Goal: Task Accomplishment & Management: Complete application form

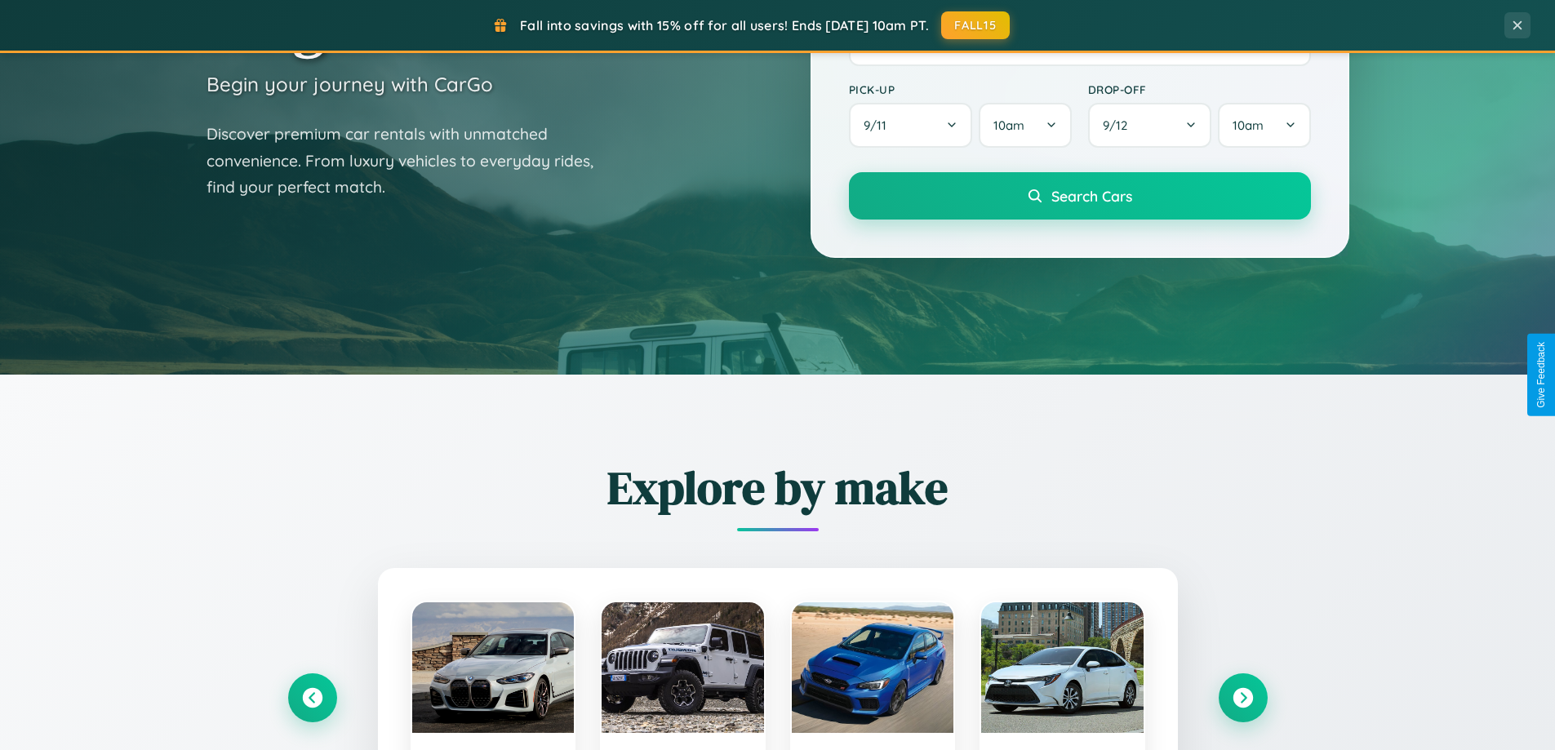
scroll to position [1123, 0]
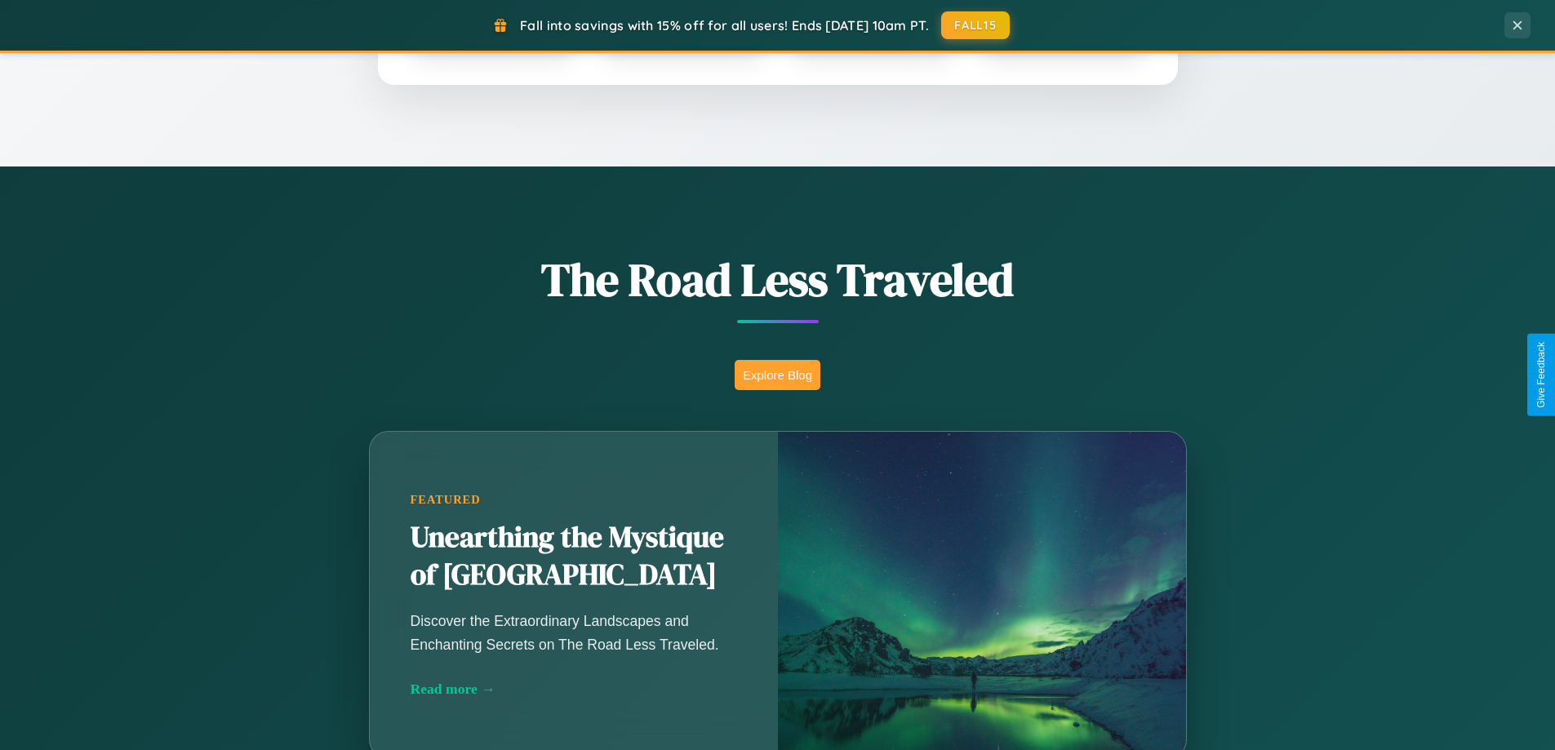
click at [777, 375] on button "Explore Blog" at bounding box center [778, 375] width 86 height 30
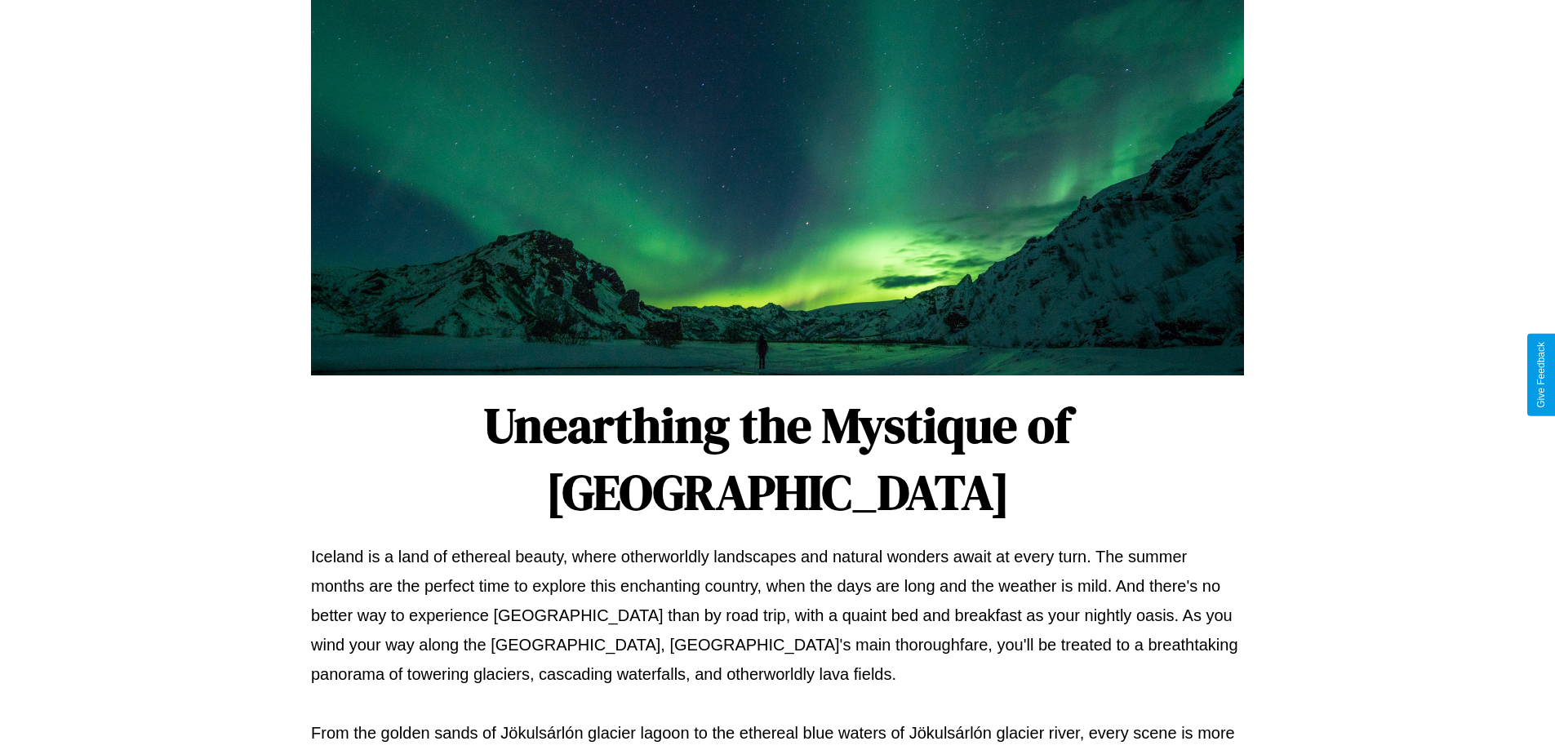
scroll to position [528, 0]
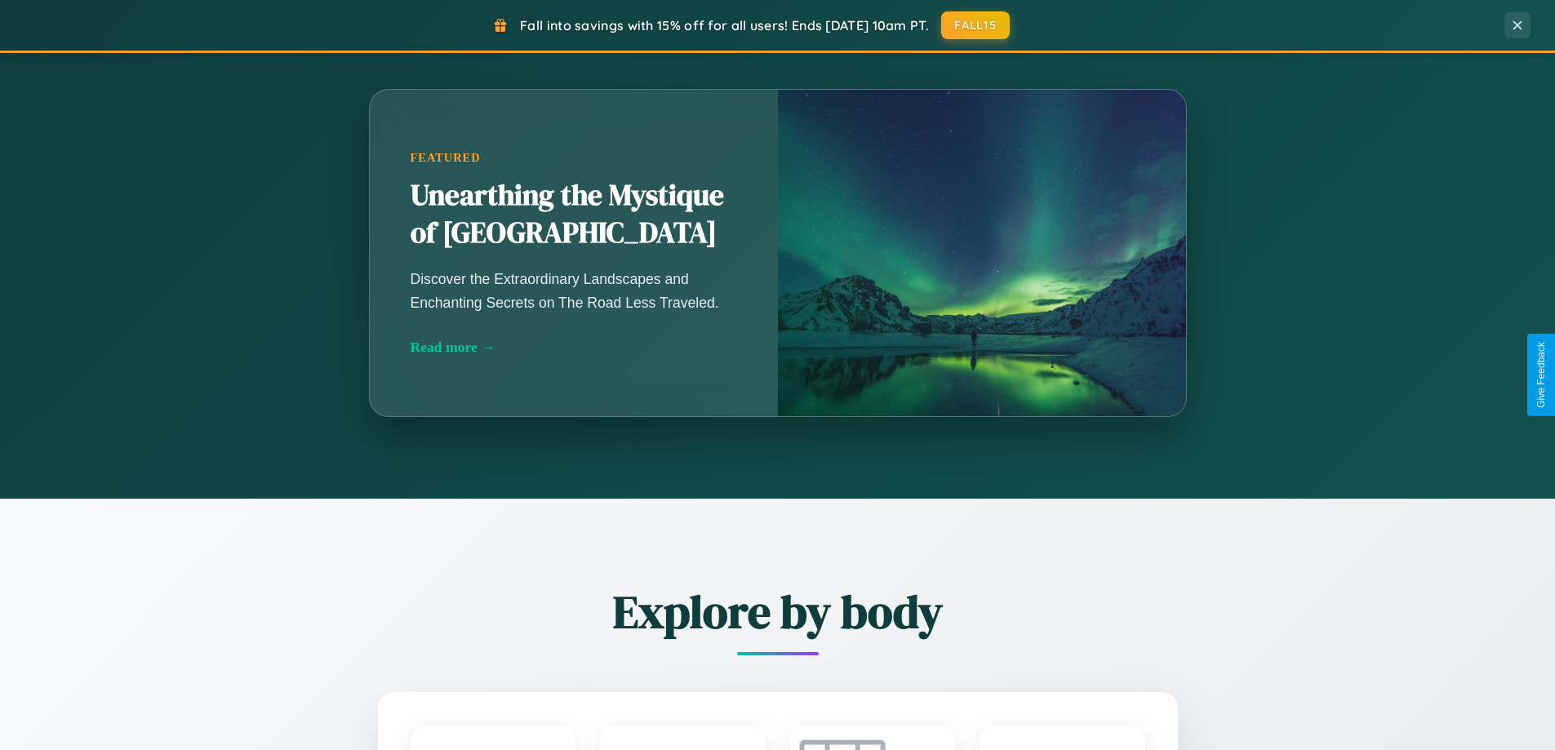
scroll to position [3141, 0]
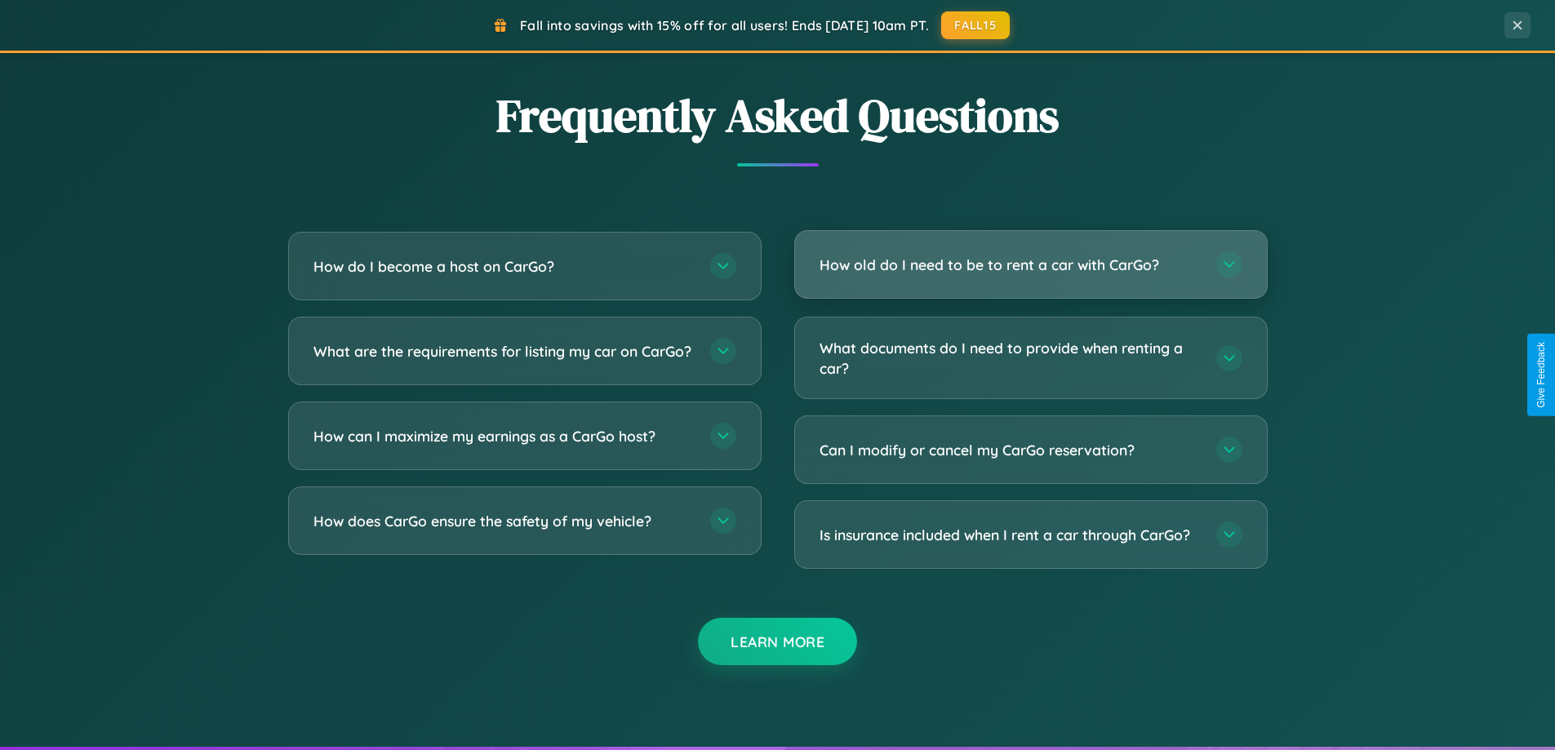
click at [1030, 264] on h3 "How old do I need to be to rent a car with CarGo?" at bounding box center [1010, 265] width 380 height 20
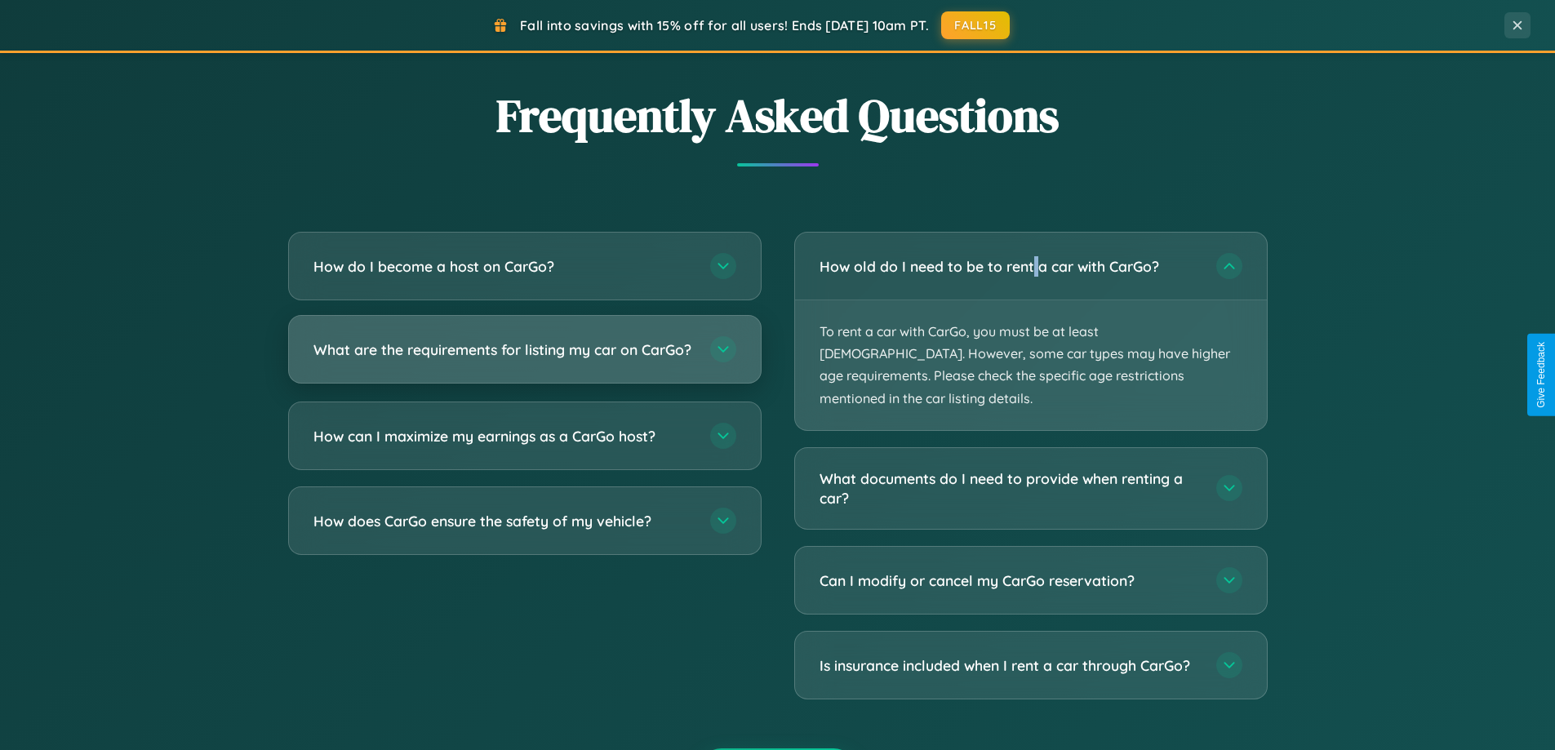
click at [524, 357] on h3 "What are the requirements for listing my car on CarGo?" at bounding box center [503, 350] width 380 height 20
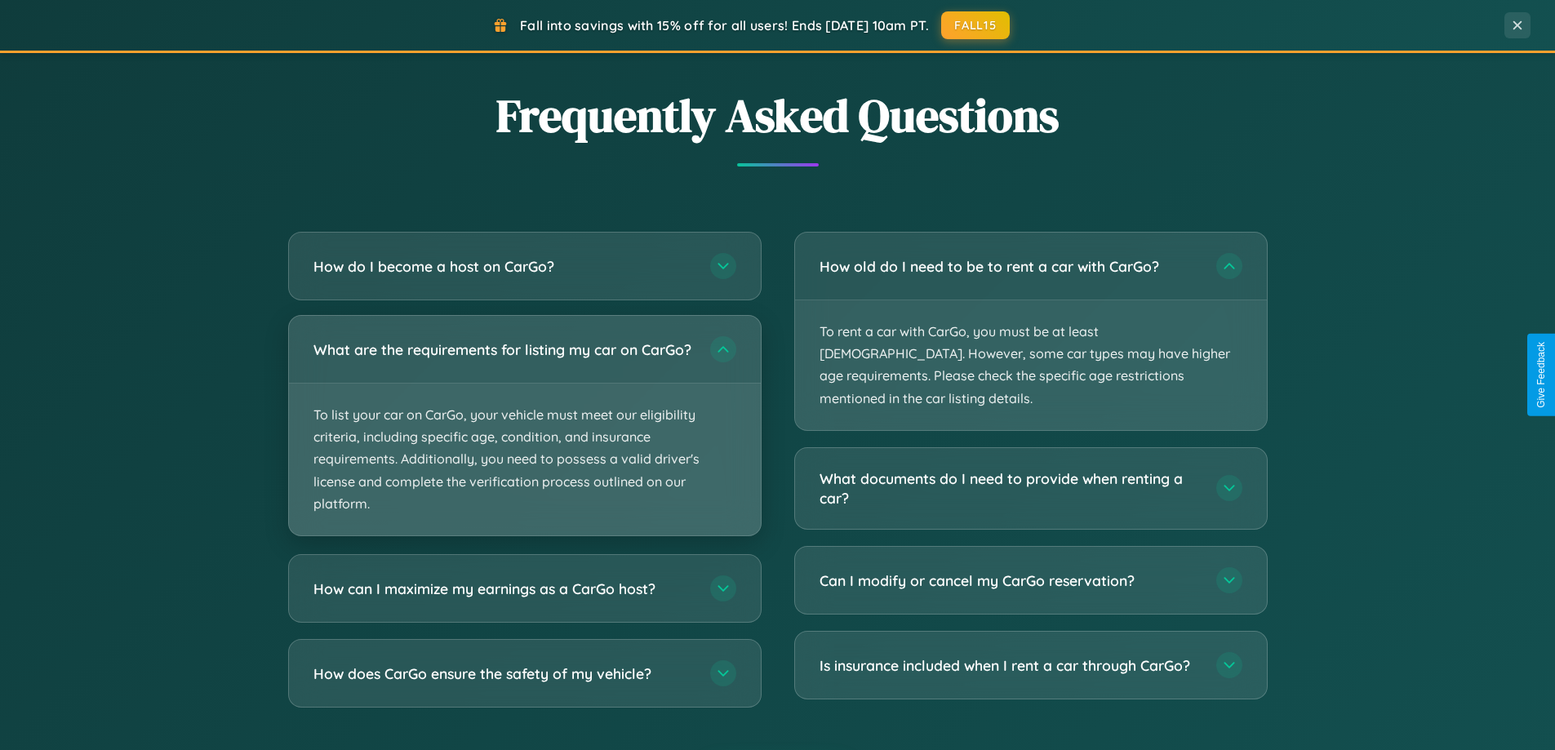
click at [524, 433] on p "To list your car on CarGo, your vehicle must meet our eligibility criteria, inc…" at bounding box center [525, 460] width 472 height 152
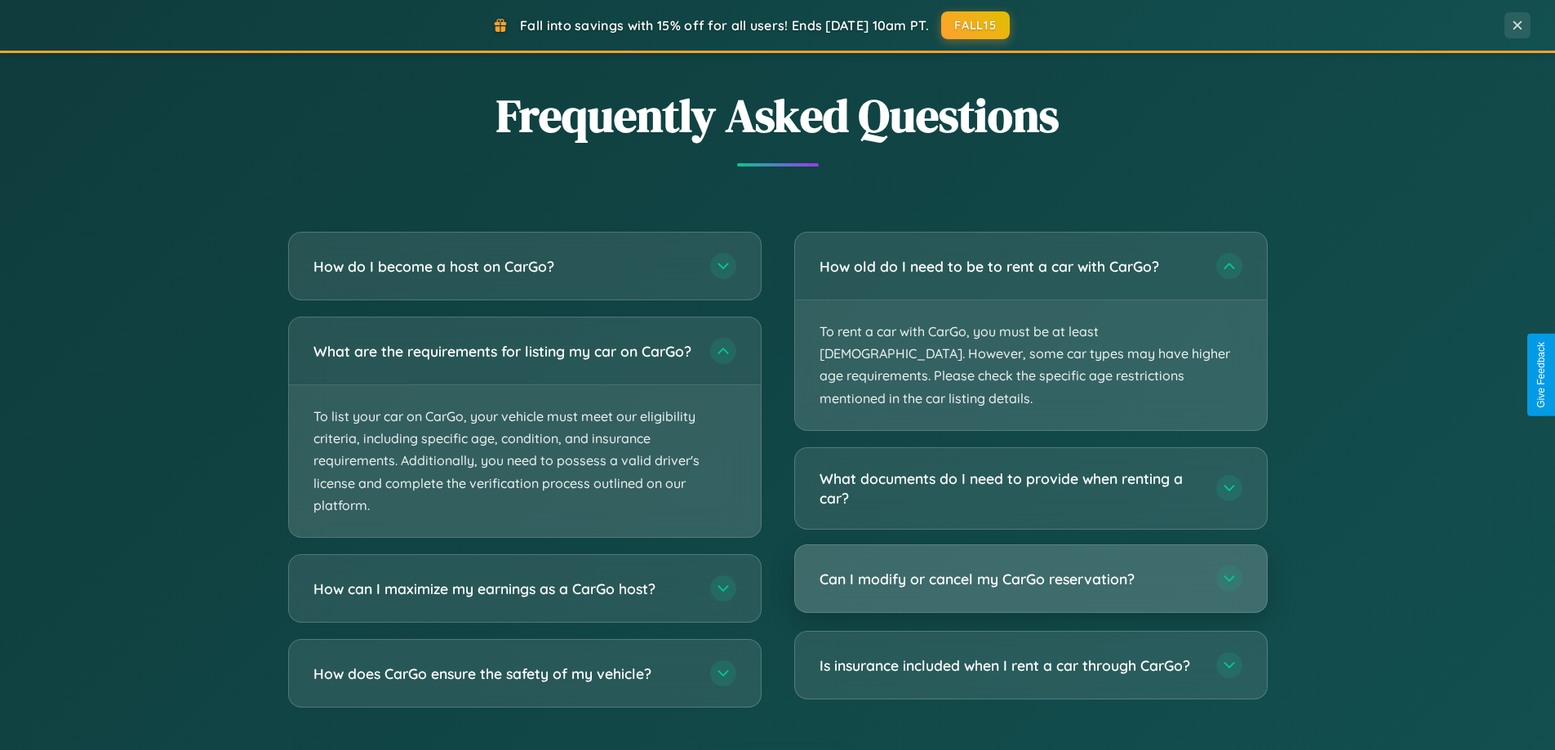
click at [1030, 569] on h3 "Can I modify or cancel my CarGo reservation?" at bounding box center [1010, 579] width 380 height 20
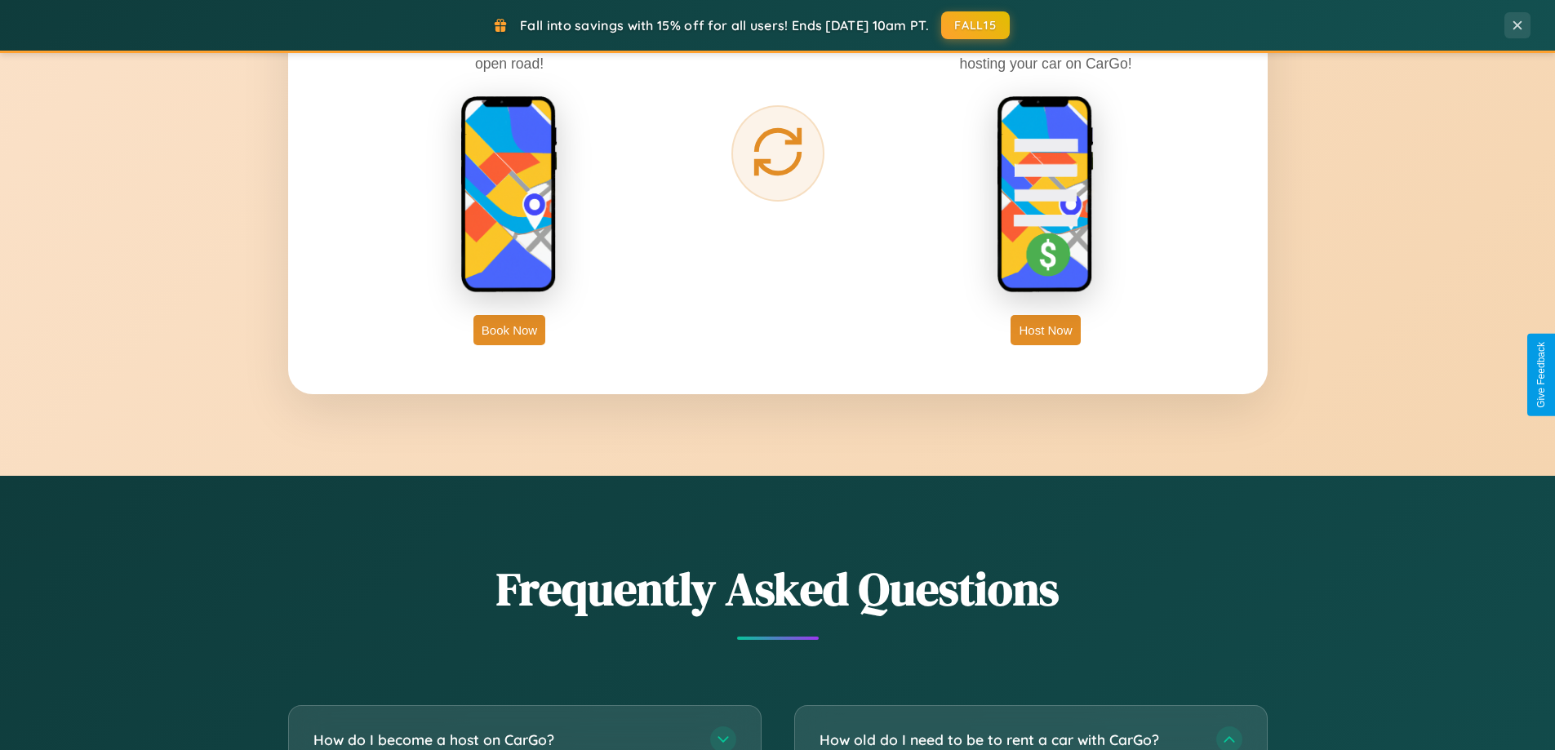
scroll to position [2623, 0]
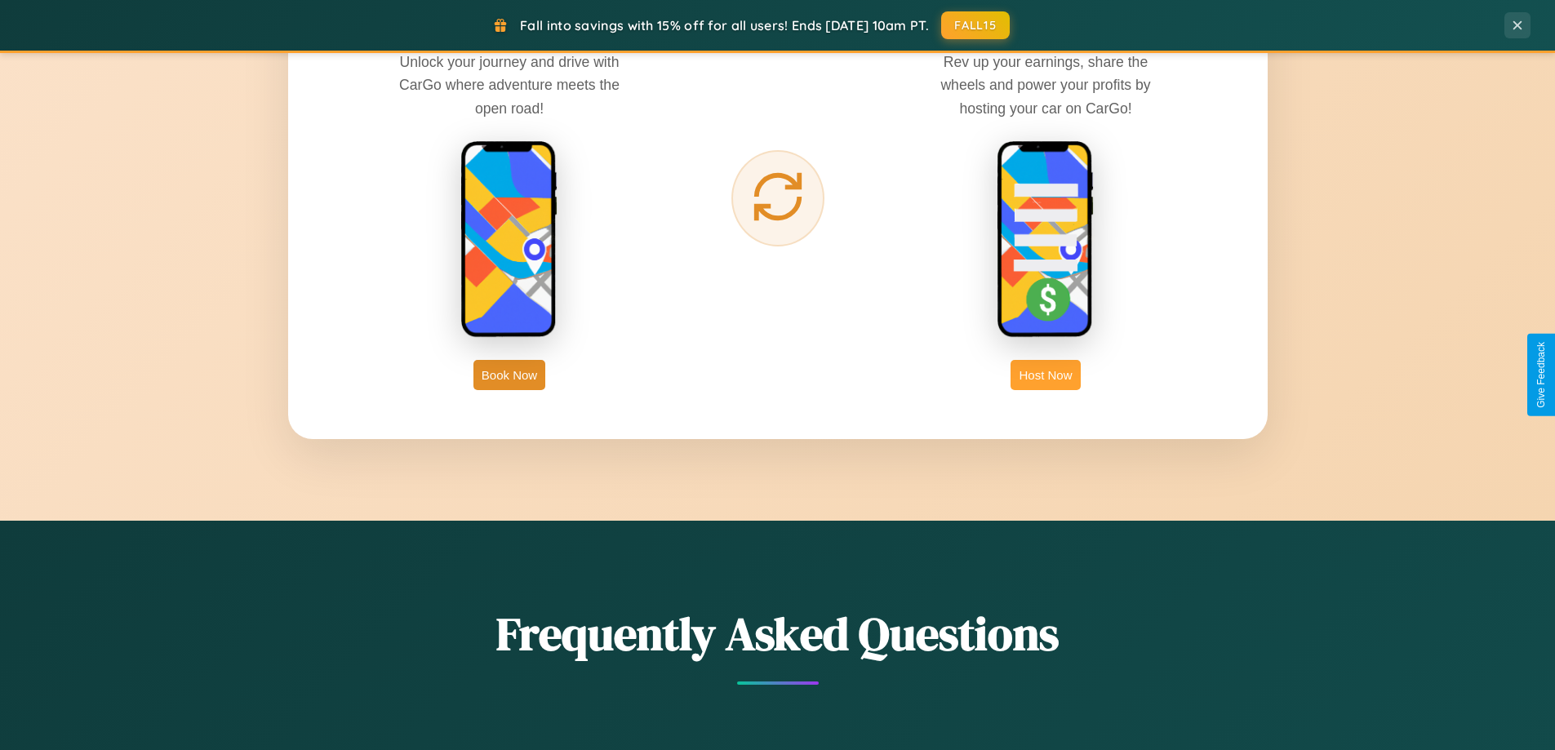
click at [1046, 375] on button "Host Now" at bounding box center [1045, 375] width 69 height 30
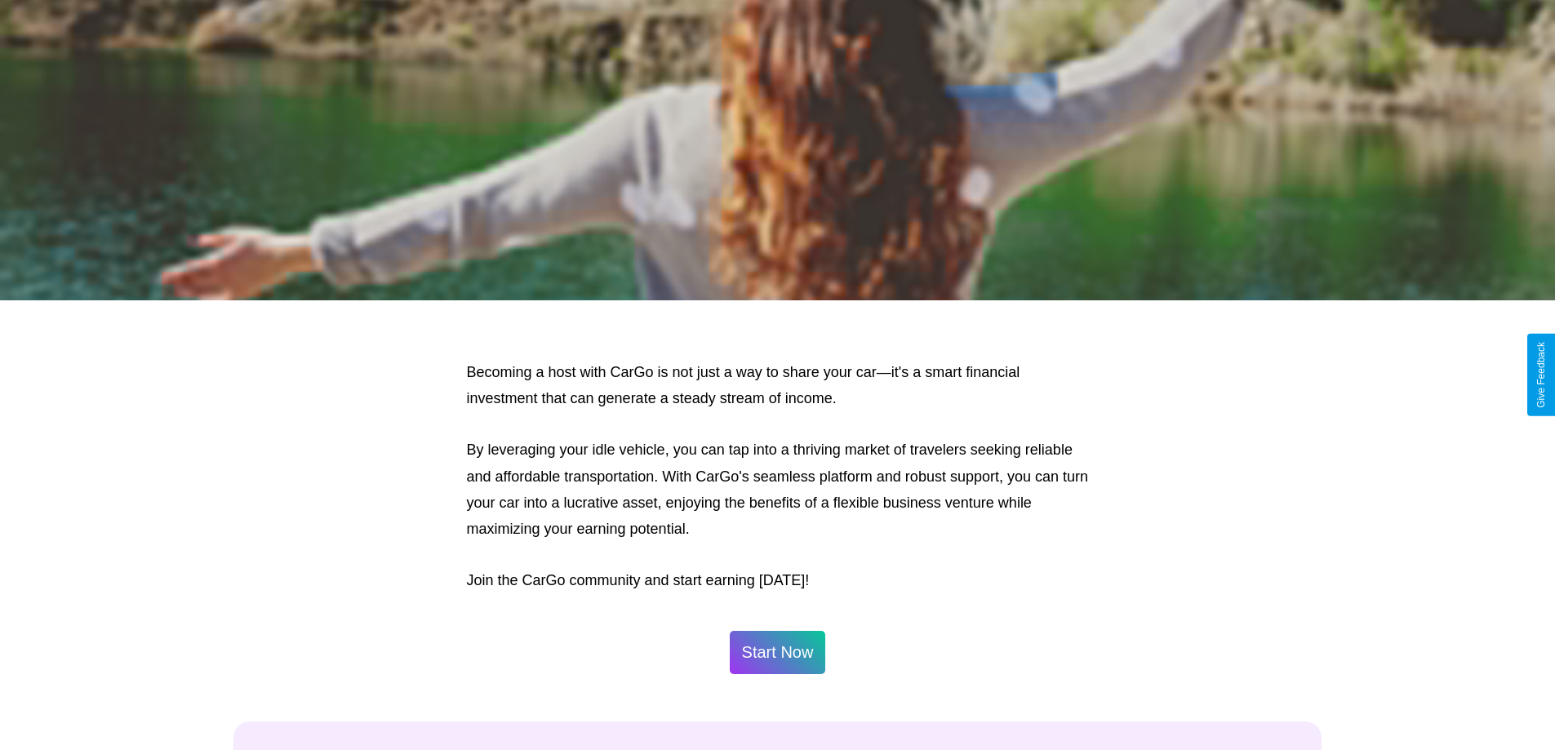
scroll to position [2207, 0]
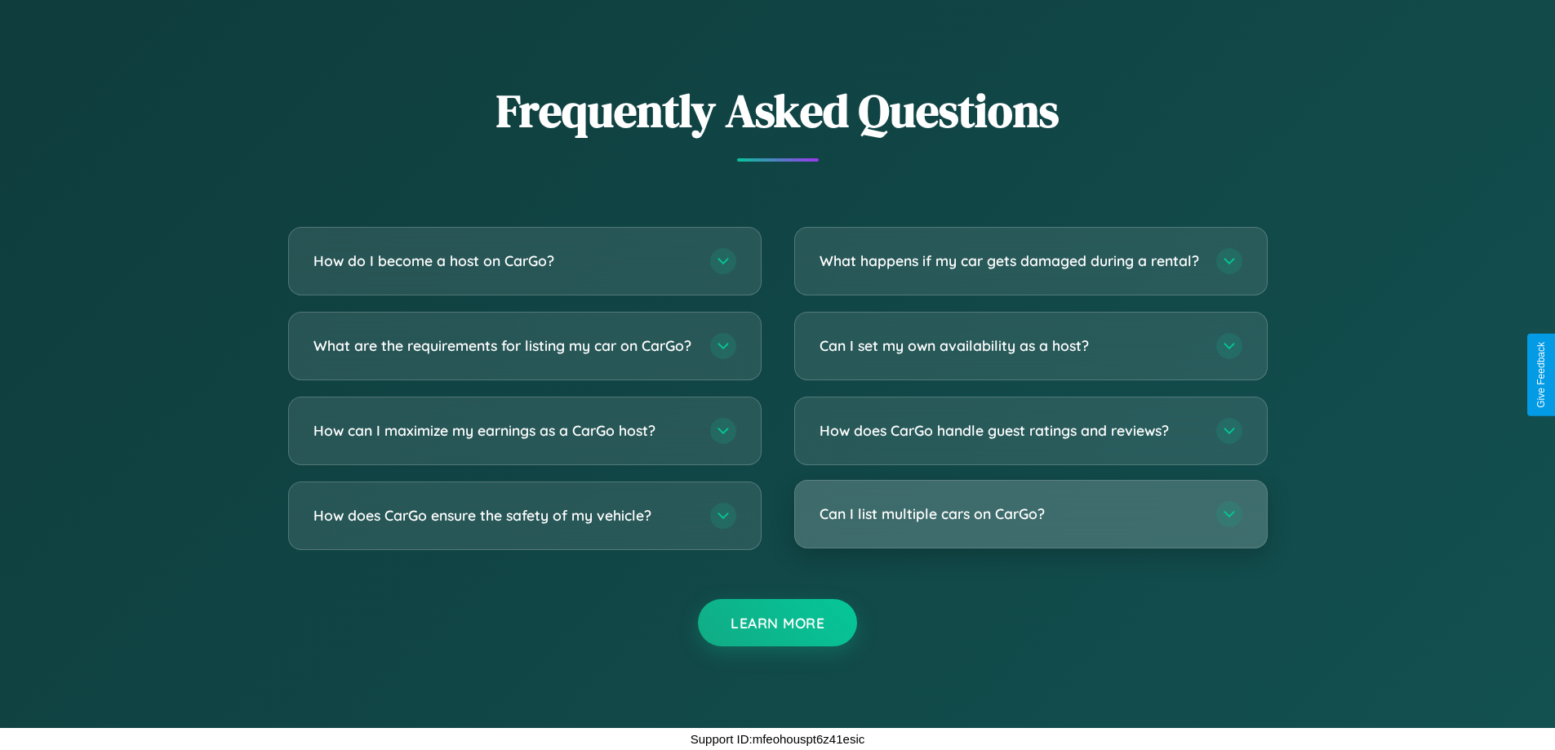
click at [1030, 514] on h3 "Can I list multiple cars on CarGo?" at bounding box center [1010, 514] width 380 height 20
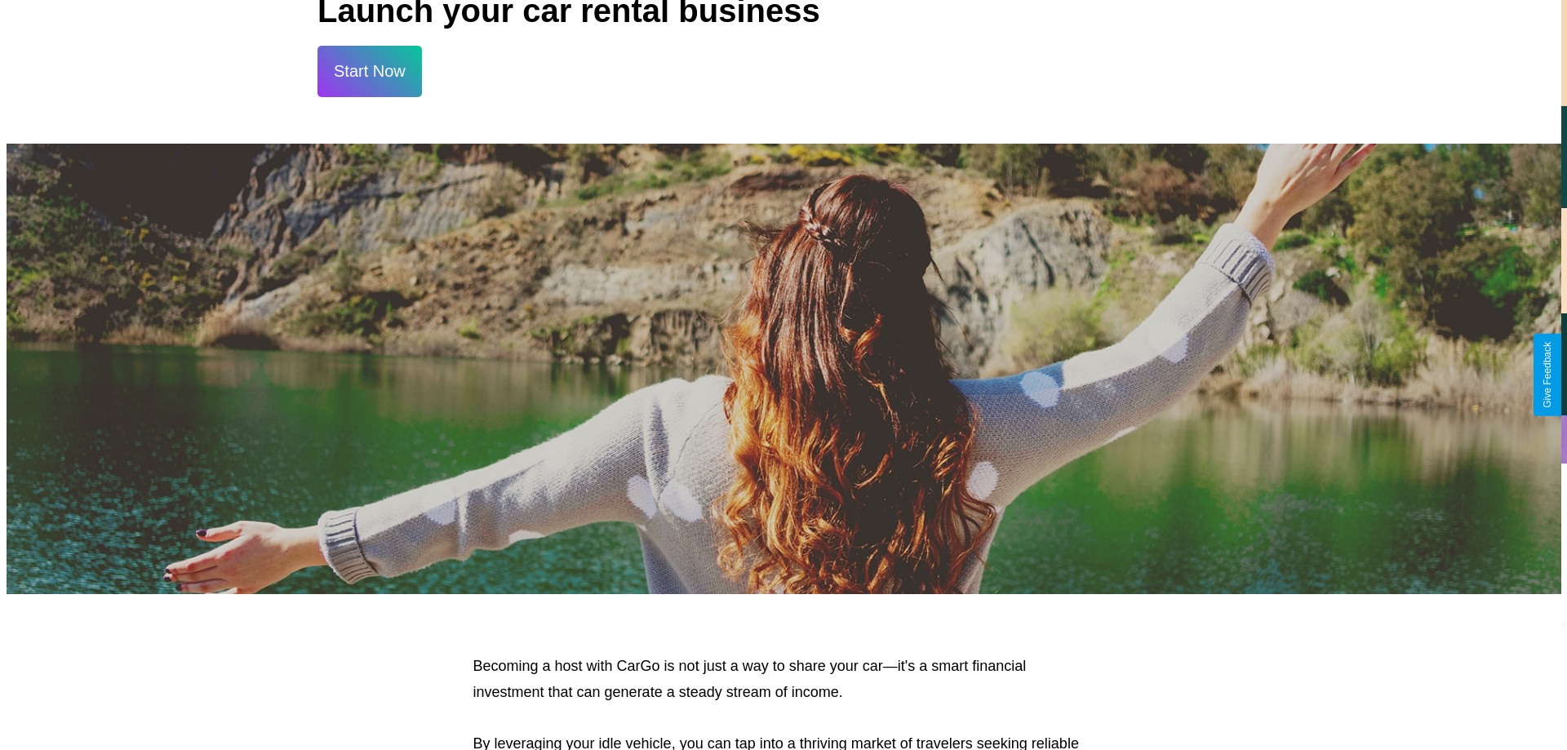
scroll to position [0, 0]
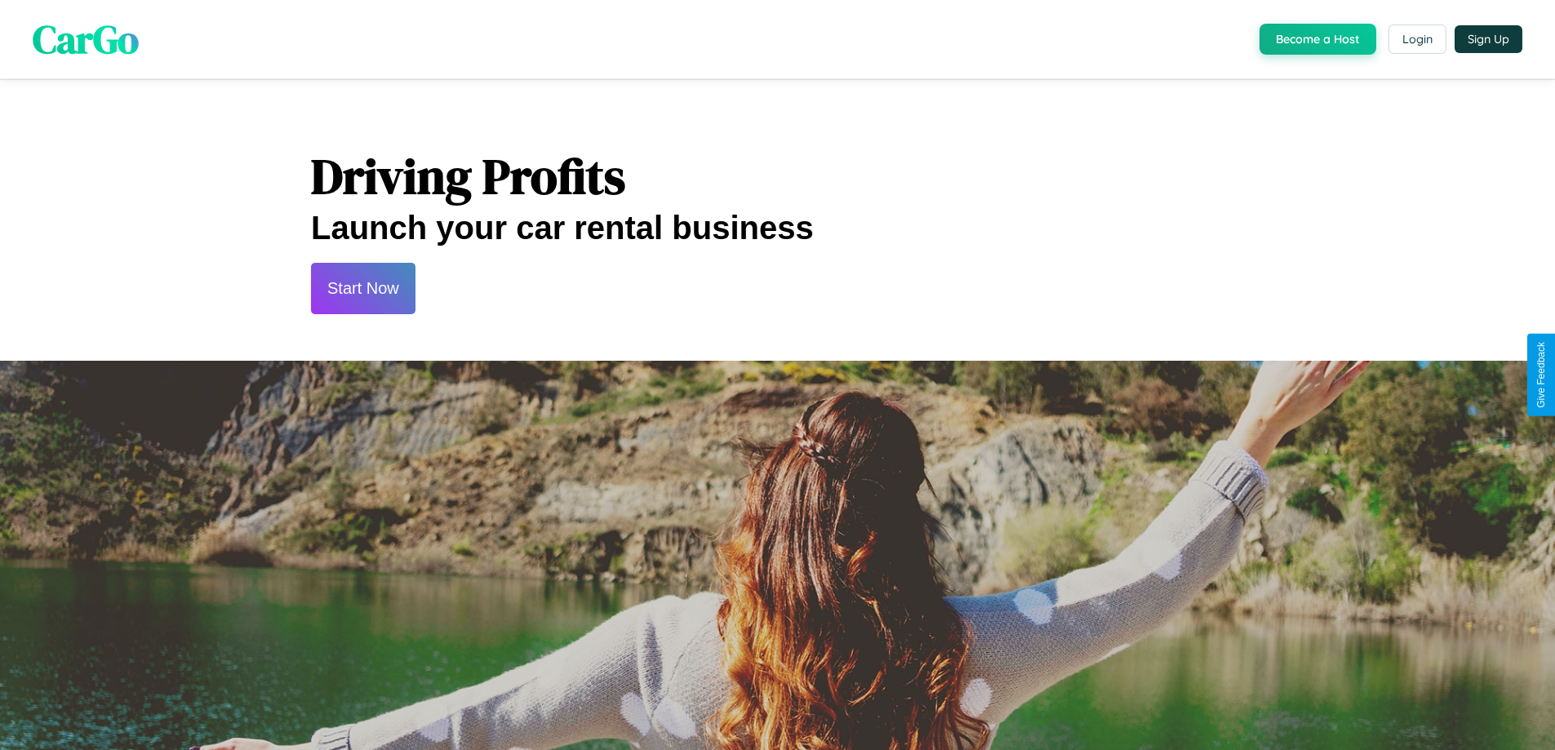
click at [362, 288] on button "Start Now" at bounding box center [363, 288] width 104 height 51
